Goal: Task Accomplishment & Management: Manage account settings

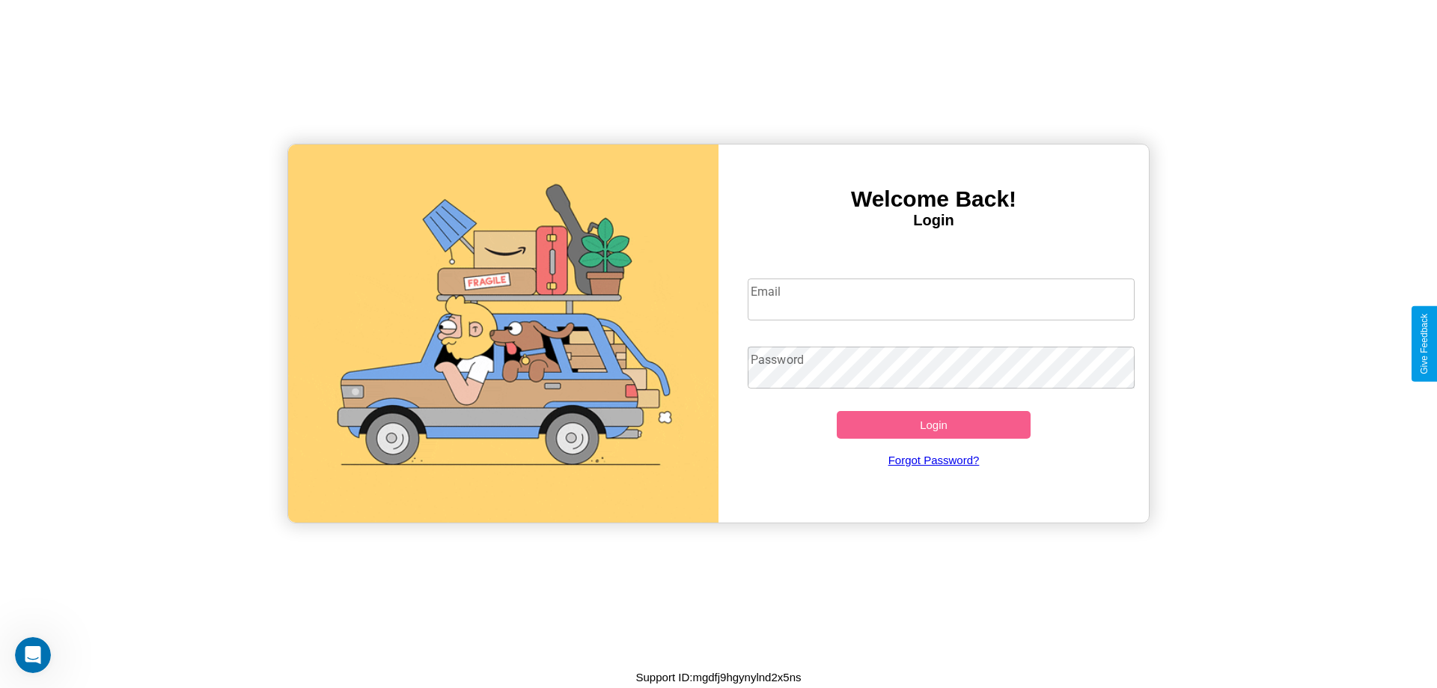
click at [941, 299] on input "Email" at bounding box center [942, 299] width 388 height 42
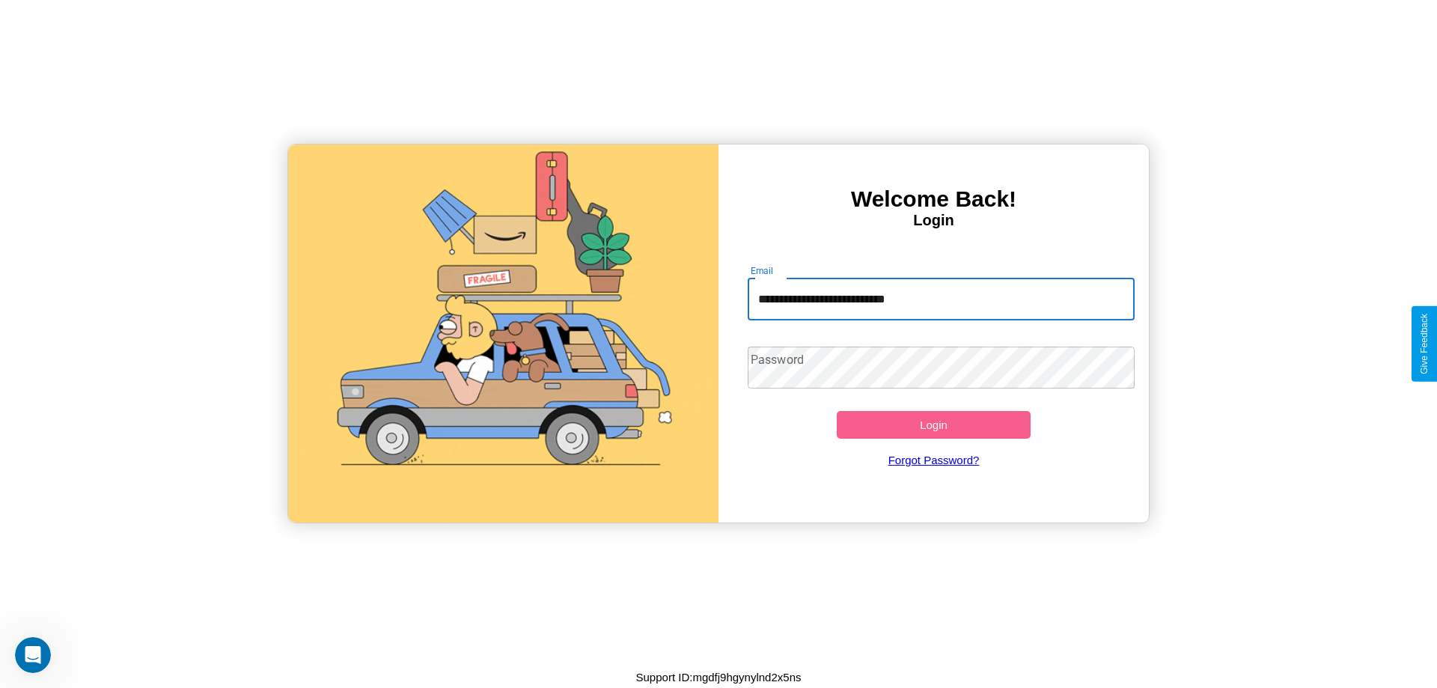
type input "**********"
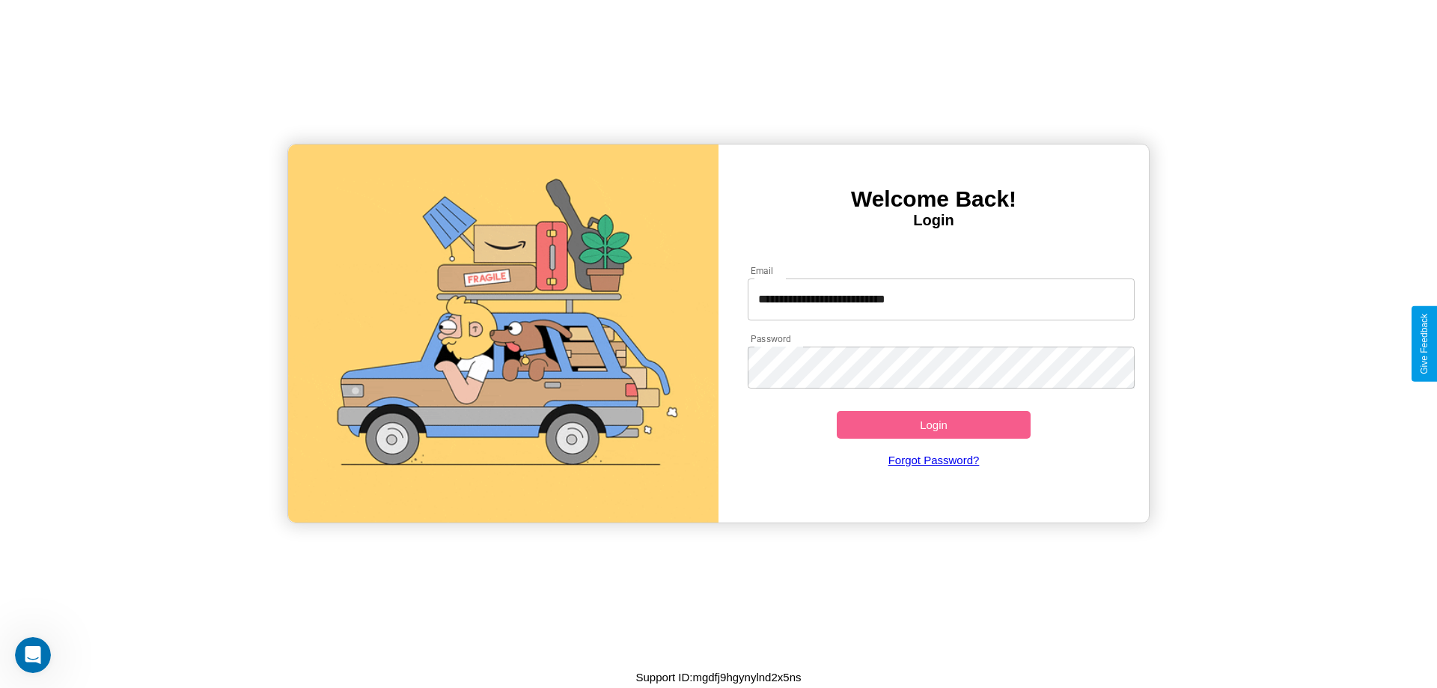
click at [933, 424] on button "Login" at bounding box center [934, 425] width 194 height 28
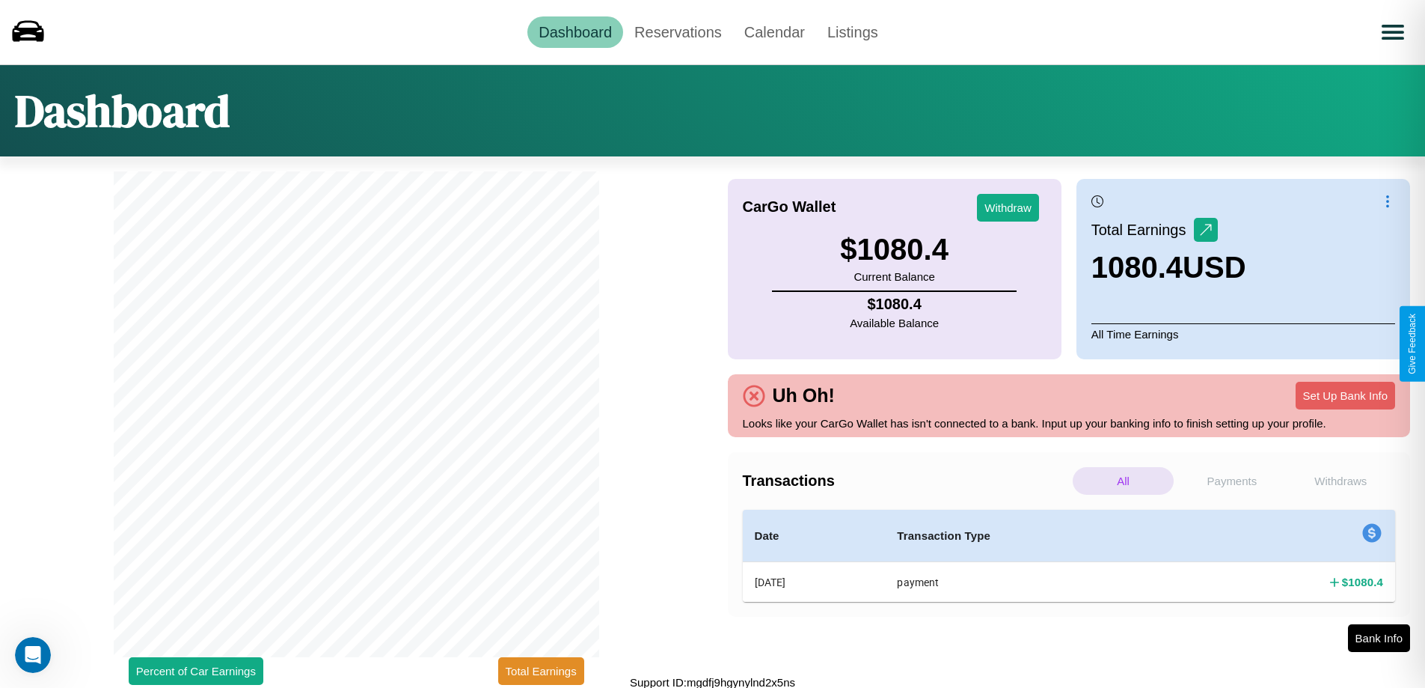
click at [1341, 480] on p "Withdraws" at bounding box center [1341, 481] width 101 height 28
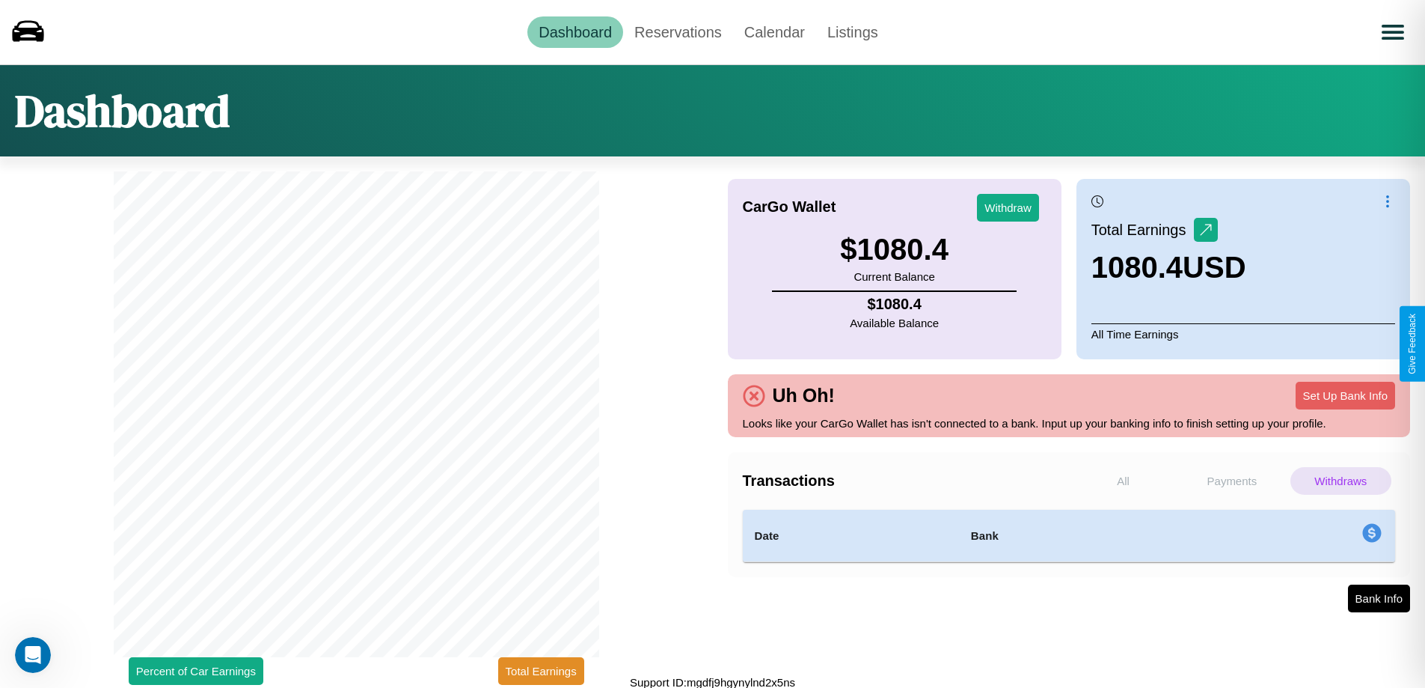
click at [1232, 480] on p "Payments" at bounding box center [1232, 481] width 101 height 28
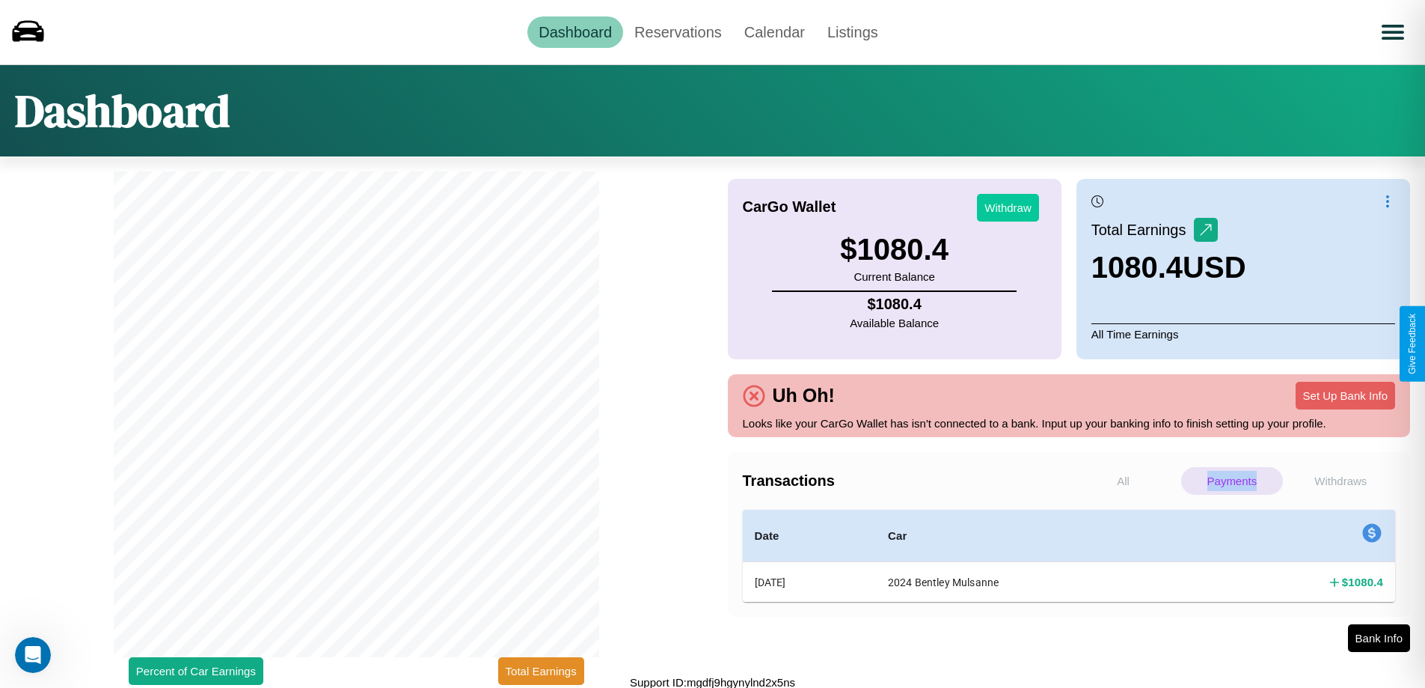
click at [1008, 207] on button "Withdraw" at bounding box center [1008, 208] width 62 height 28
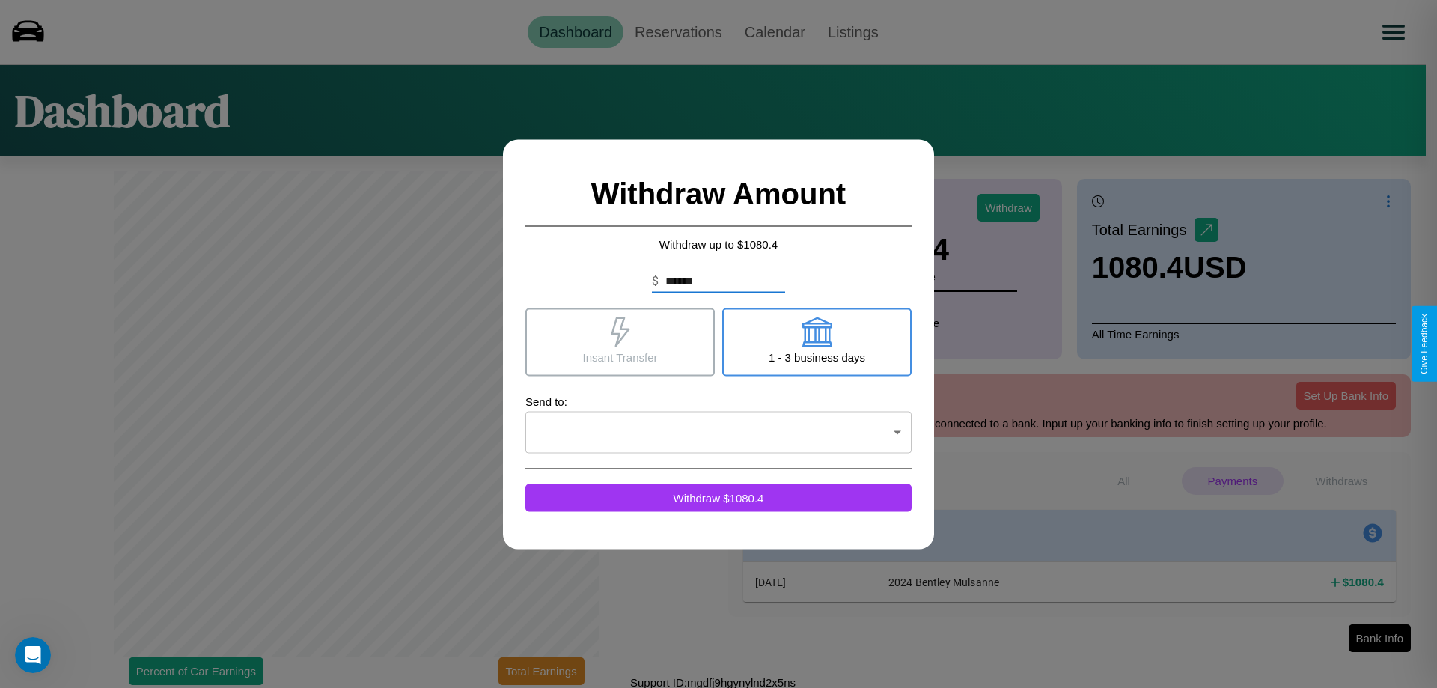
click at [816, 341] on icon at bounding box center [816, 332] width 30 height 30
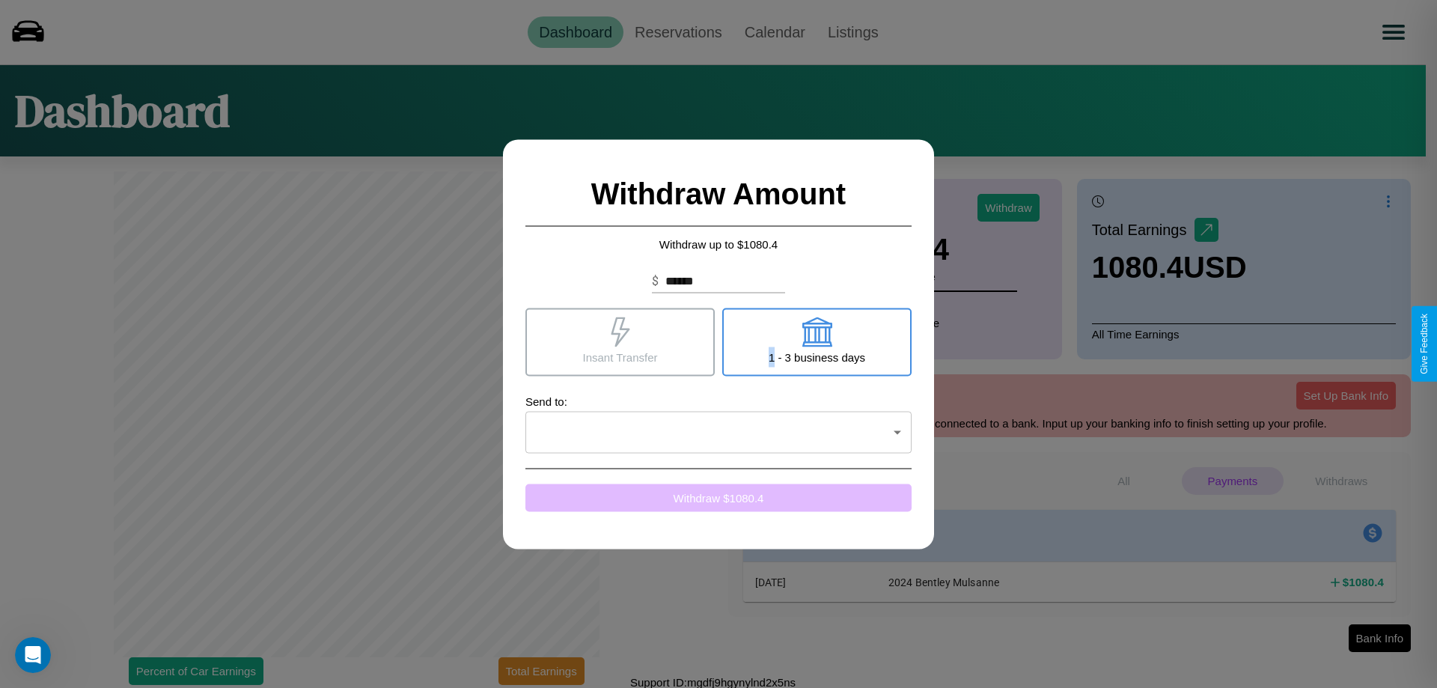
click at [718, 497] on button "Withdraw $ 1080.4" at bounding box center [718, 497] width 386 height 28
